Goal: Browse casually

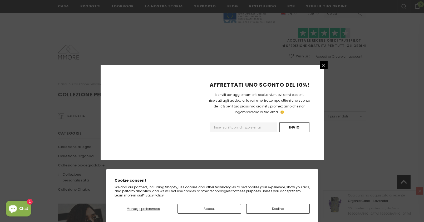
scroll to position [318, 0]
